Goal: Navigation & Orientation: Find specific page/section

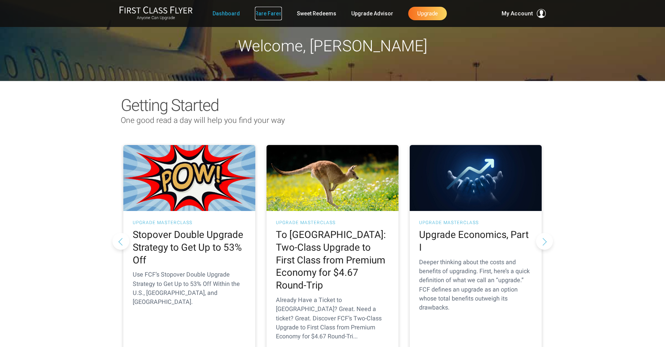
click at [278, 13] on link "Rare Fares" at bounding box center [268, 13] width 27 height 13
click at [276, 13] on link "Rare Fares" at bounding box center [268, 13] width 27 height 13
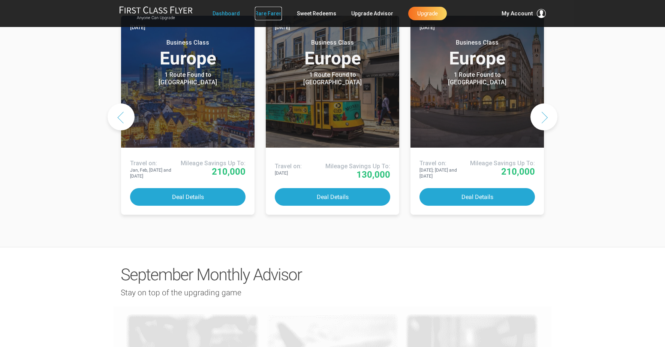
scroll to position [601, 0]
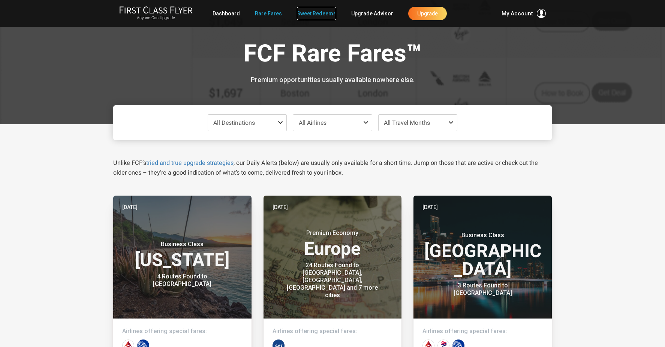
click at [318, 15] on link "Sweet Redeems" at bounding box center [316, 13] width 39 height 13
click at [312, 16] on link "Sweet Redeems" at bounding box center [316, 13] width 39 height 13
